Goal: Information Seeking & Learning: Learn about a topic

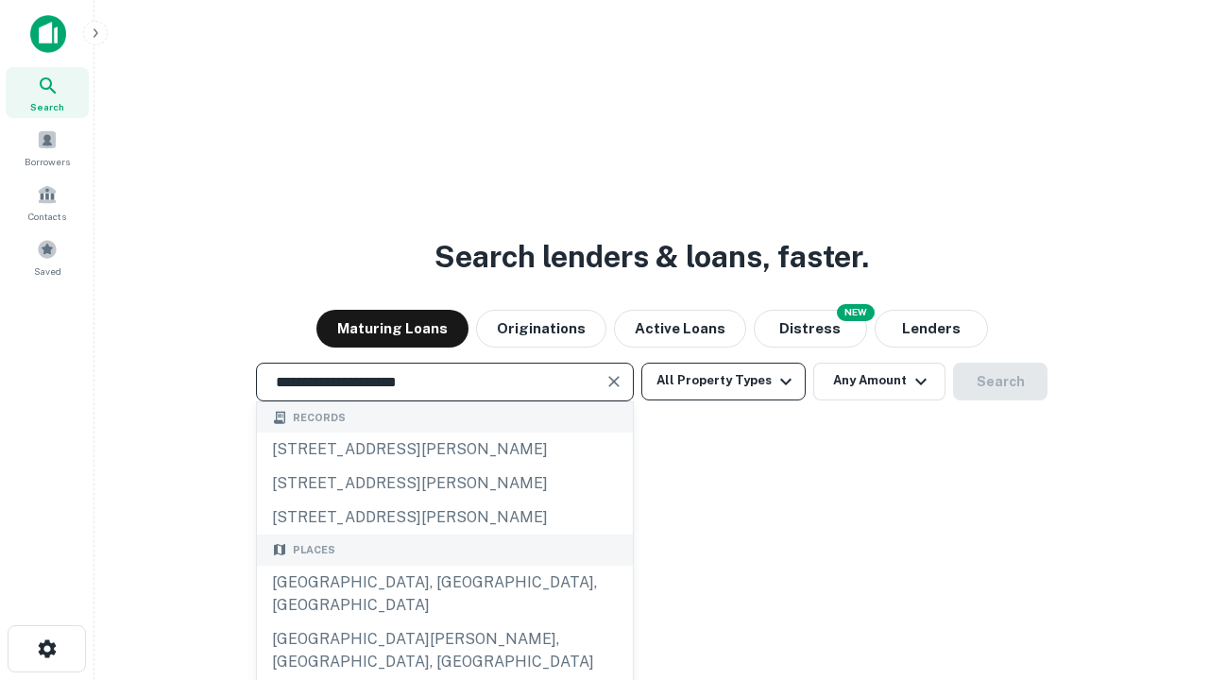
type input "**********"
click at [724, 381] on button "All Property Types" at bounding box center [723, 382] width 164 height 38
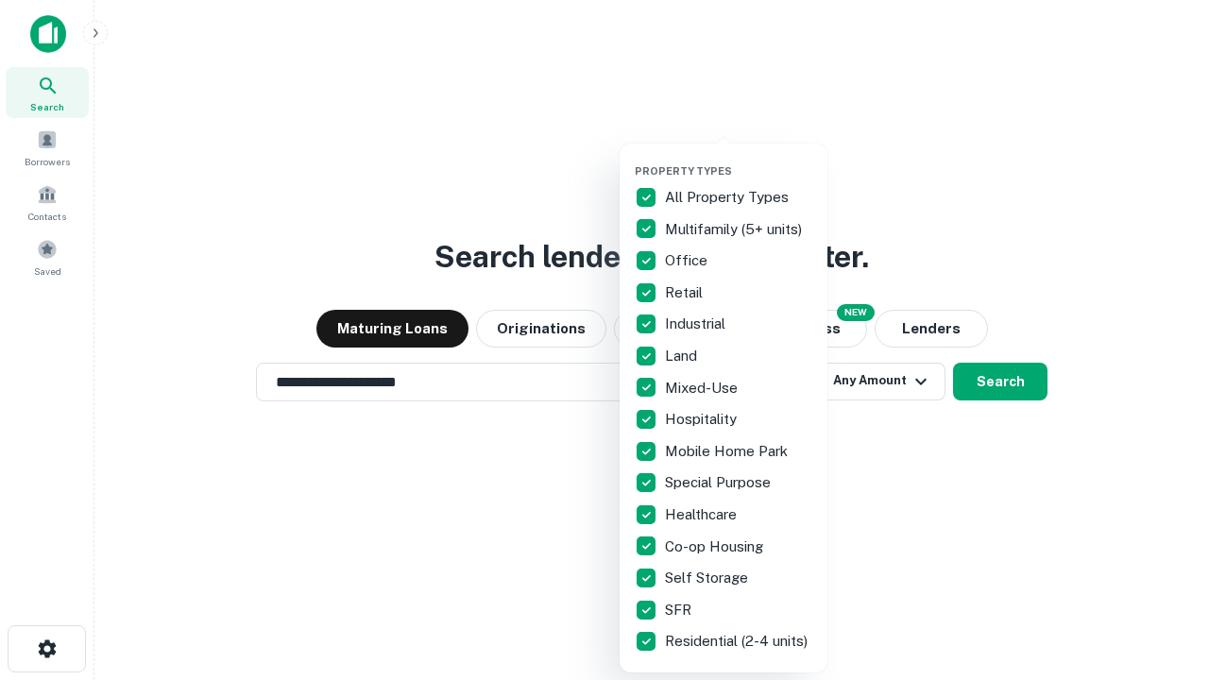
click at [739, 159] on button "button" at bounding box center [739, 159] width 208 height 1
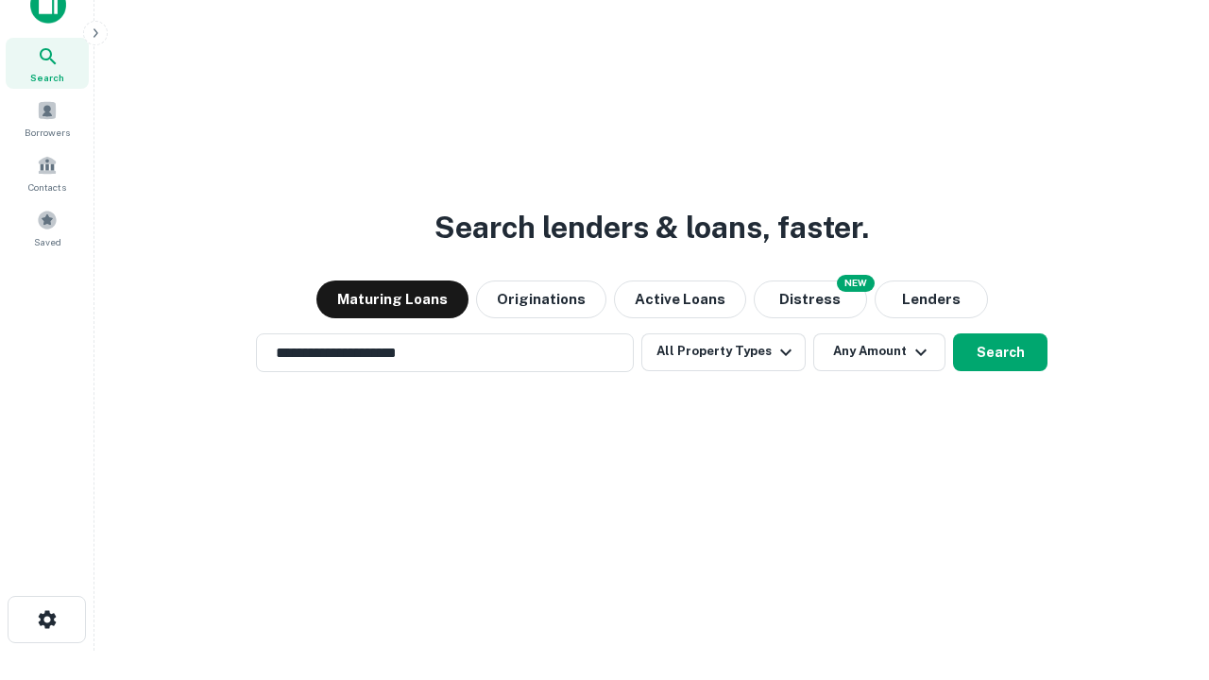
scroll to position [11, 228]
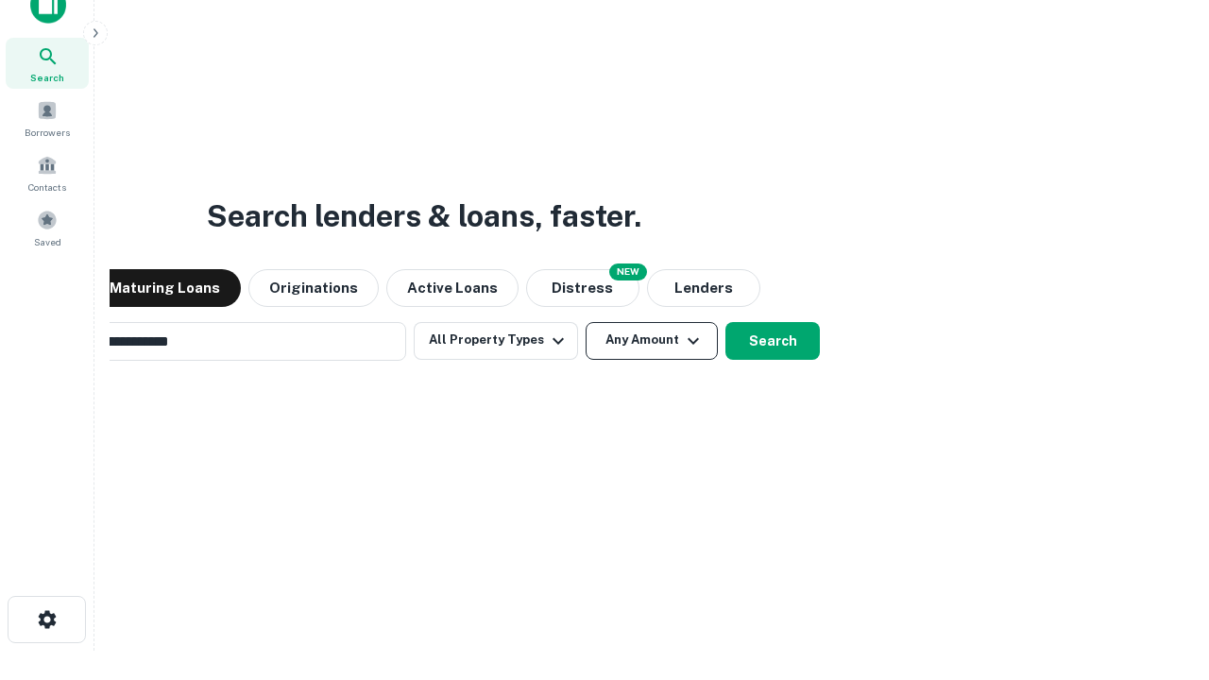
click at [586, 322] on button "Any Amount" at bounding box center [652, 341] width 132 height 38
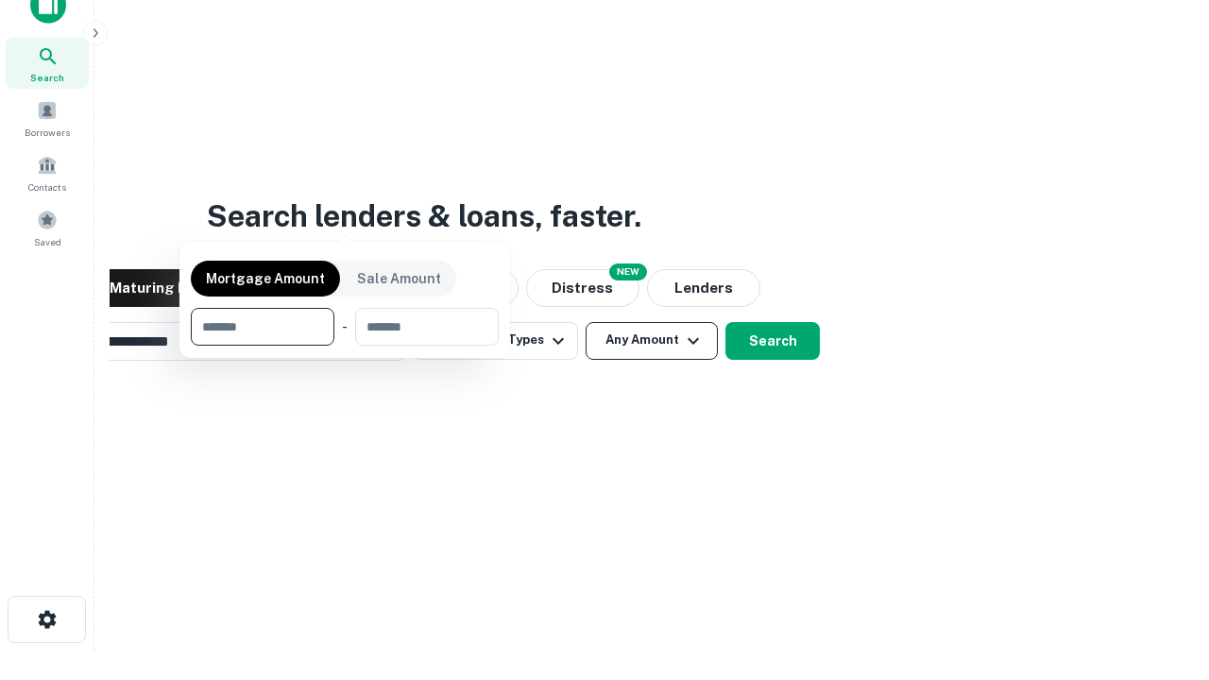
scroll to position [30, 0]
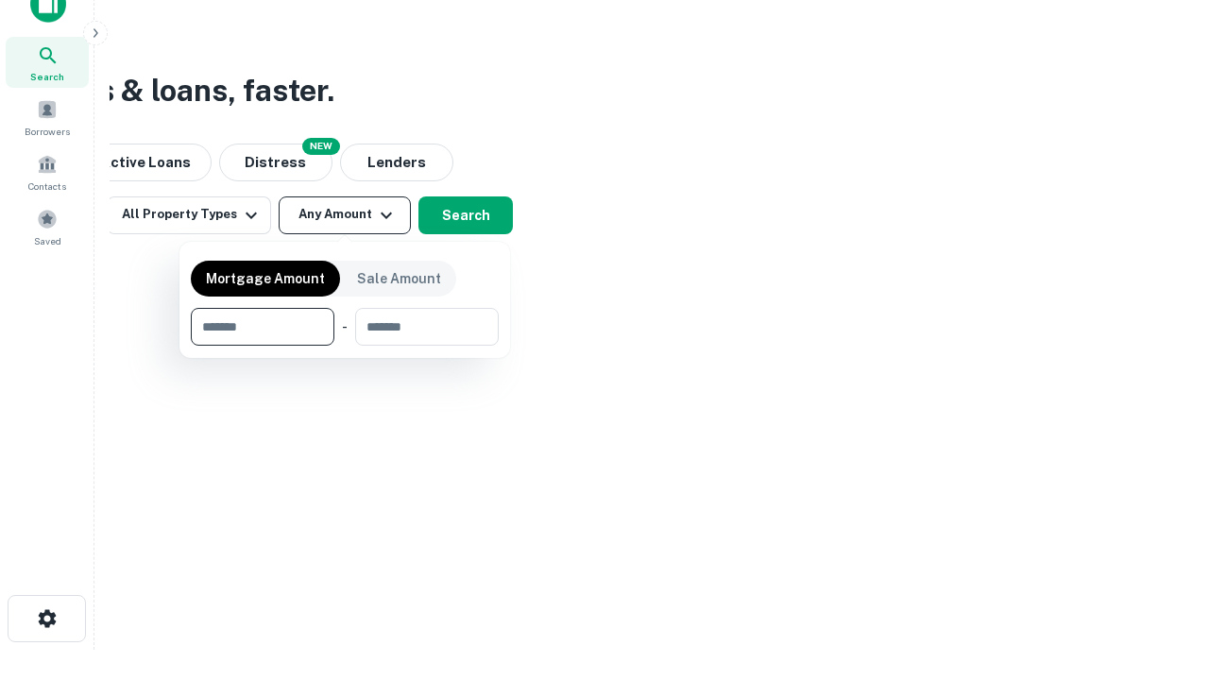
type input "*******"
click at [345, 346] on button "button" at bounding box center [345, 346] width 308 height 1
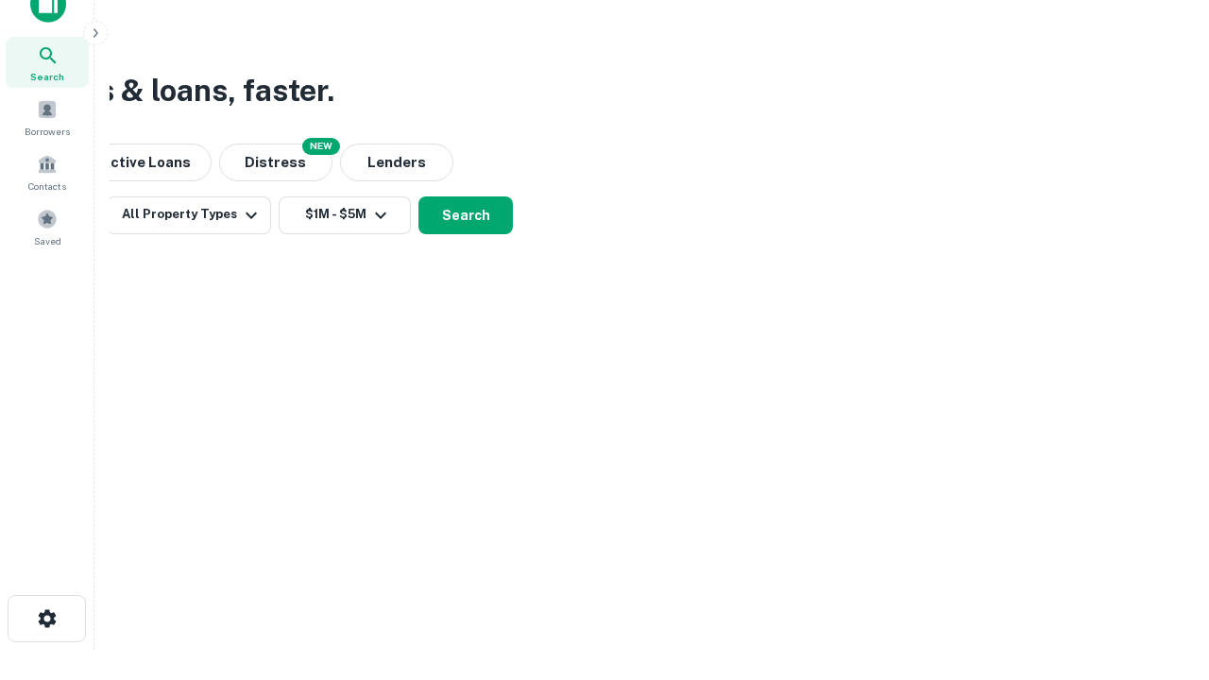
scroll to position [29, 0]
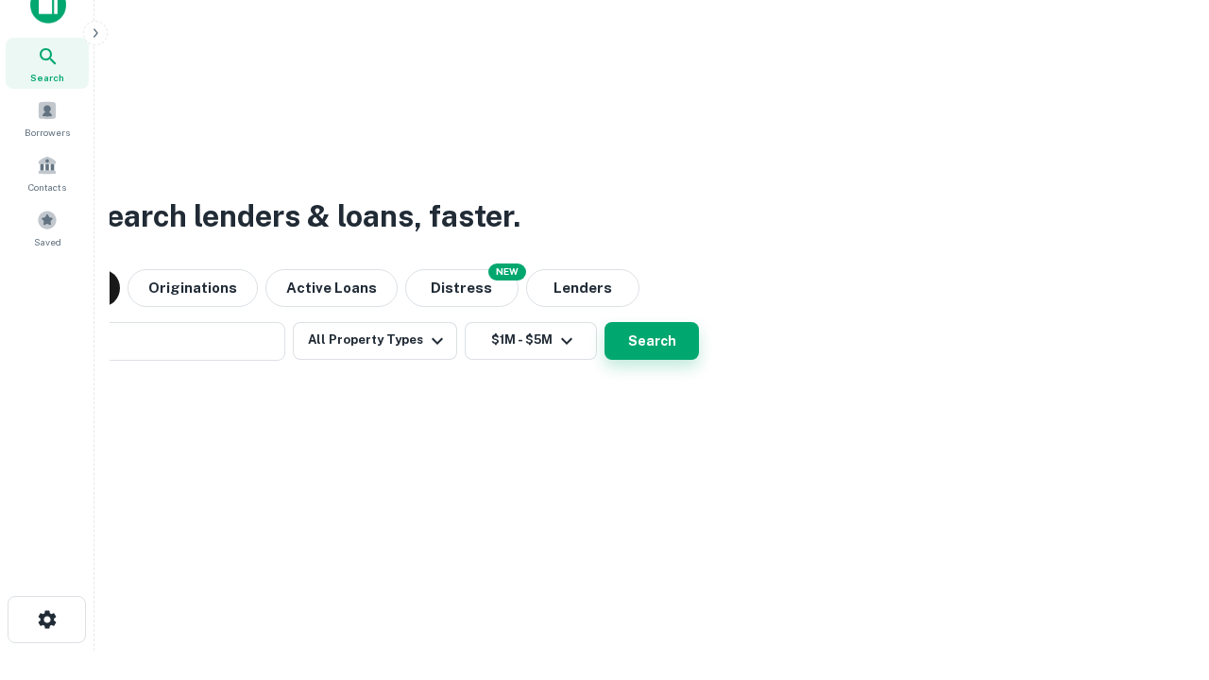
click at [604, 322] on button "Search" at bounding box center [651, 341] width 94 height 38
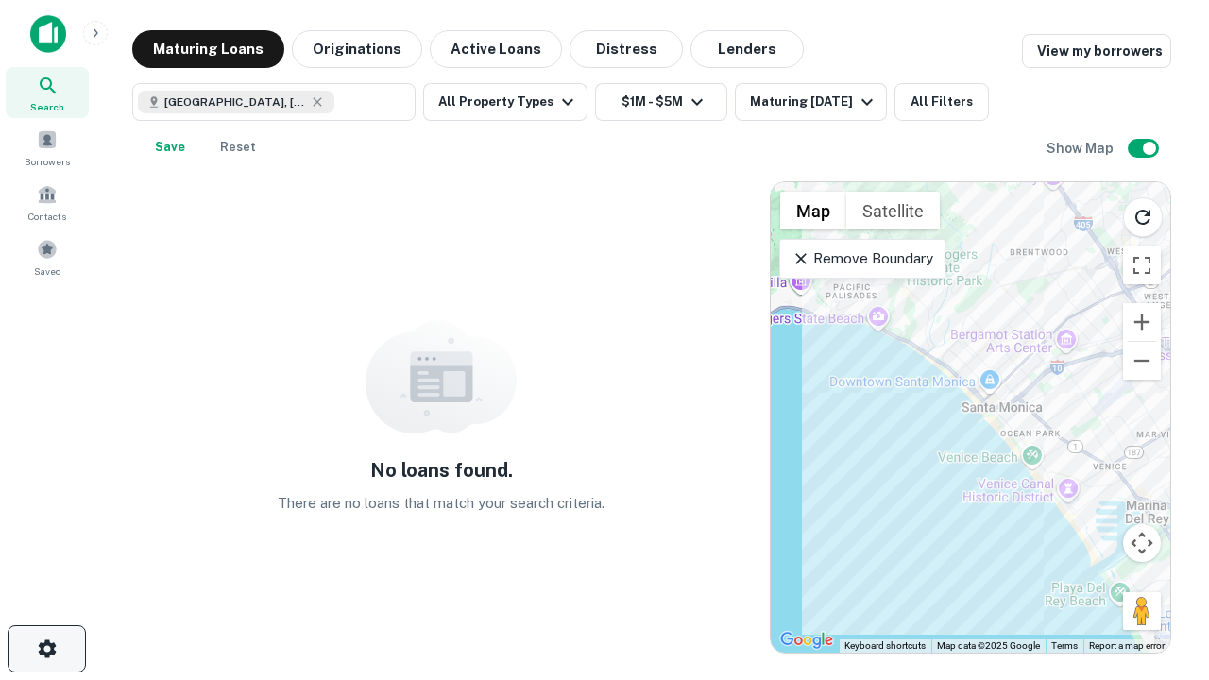
click at [46, 649] on icon "button" at bounding box center [47, 649] width 23 height 23
